Goal: Information Seeking & Learning: Learn about a topic

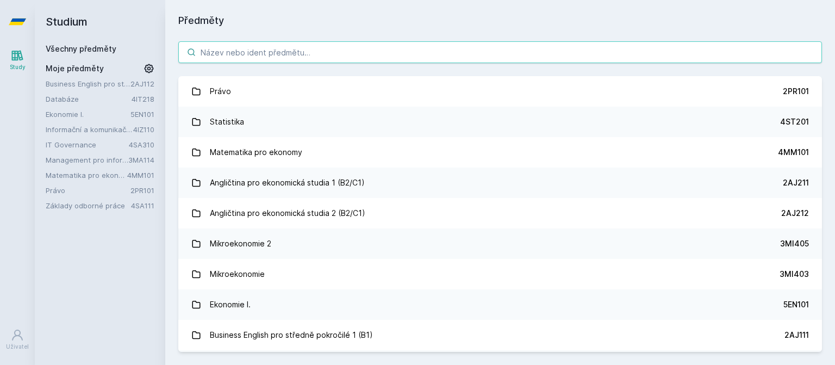
click at [470, 59] on input "search" at bounding box center [500, 52] width 644 height 22
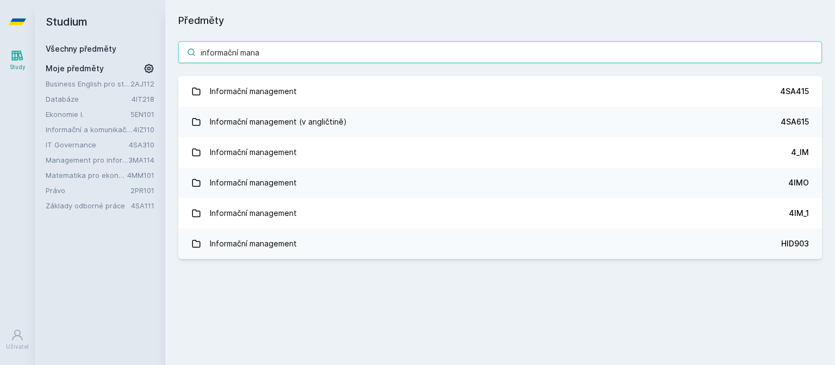
type input "informační mana"
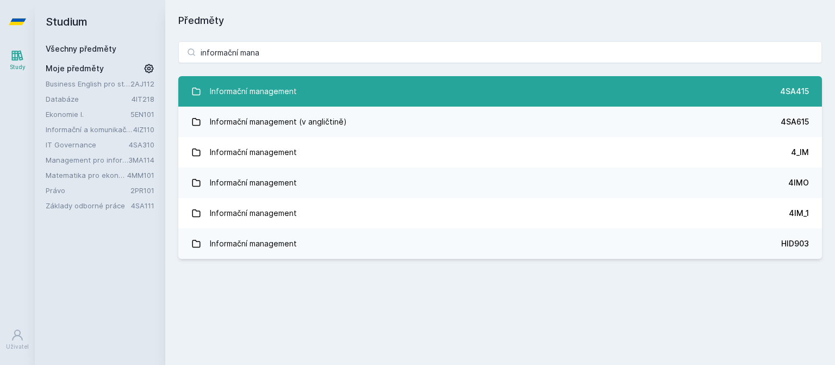
click at [285, 91] on div "Informační management" at bounding box center [253, 91] width 87 height 22
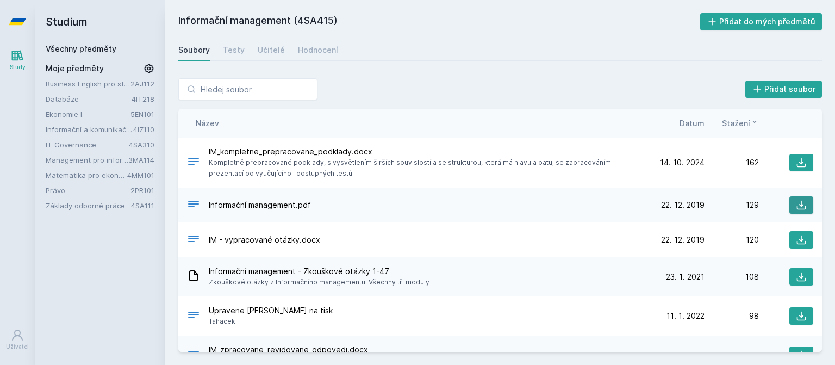
click at [790, 198] on button at bounding box center [802, 204] width 24 height 17
drag, startPoint x: 408, startPoint y: 24, endPoint x: 177, endPoint y: 23, distance: 230.5
click at [177, 23] on div "Informační management (4SA415) Přidat do mých předmětů [GEOGRAPHIC_DATA] Testy …" at bounding box center [500, 182] width 670 height 365
